Goal: Task Accomplishment & Management: Manage account settings

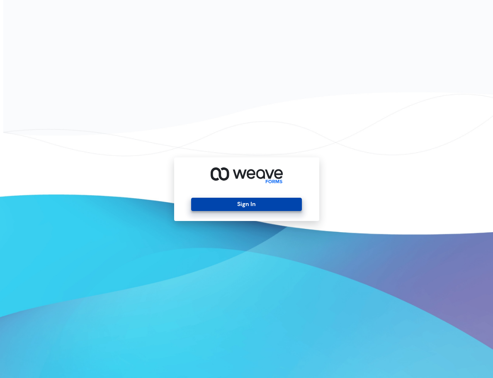
click at [244, 205] on button "Sign In" at bounding box center [246, 204] width 111 height 13
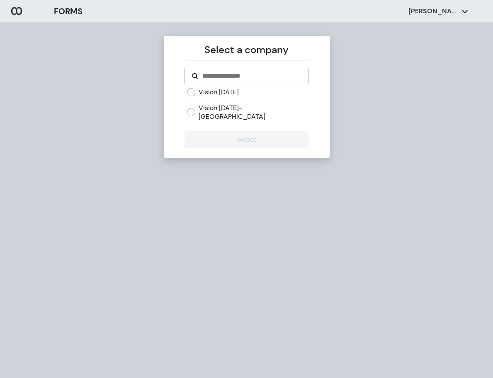
click at [263, 104] on label "Vision [DATE]- [GEOGRAPHIC_DATA]" at bounding box center [254, 112] width 110 height 18
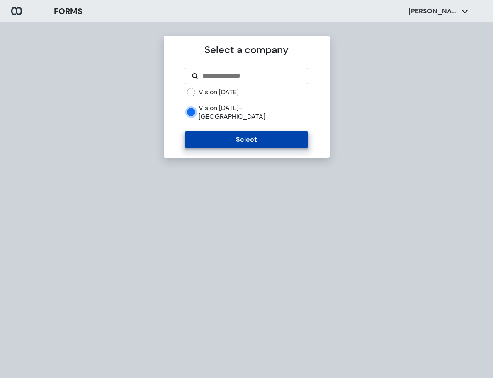
click at [212, 131] on button "Select" at bounding box center [247, 139] width 124 height 17
